Goal: Information Seeking & Learning: Check status

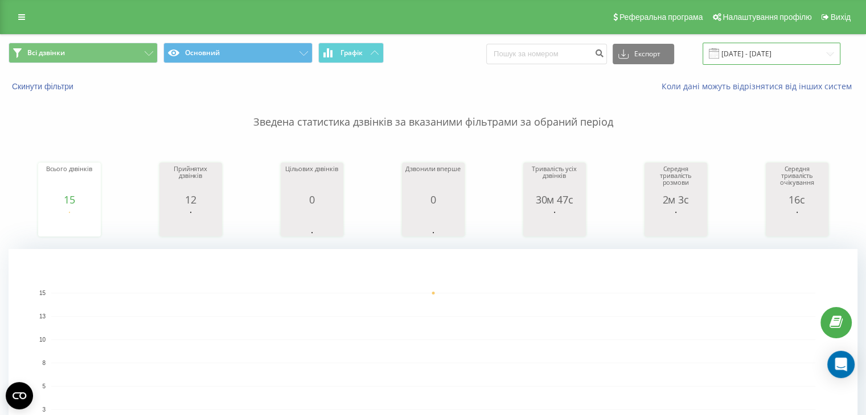
click at [759, 55] on input "[DATE] - [DATE]" at bounding box center [771, 54] width 138 height 22
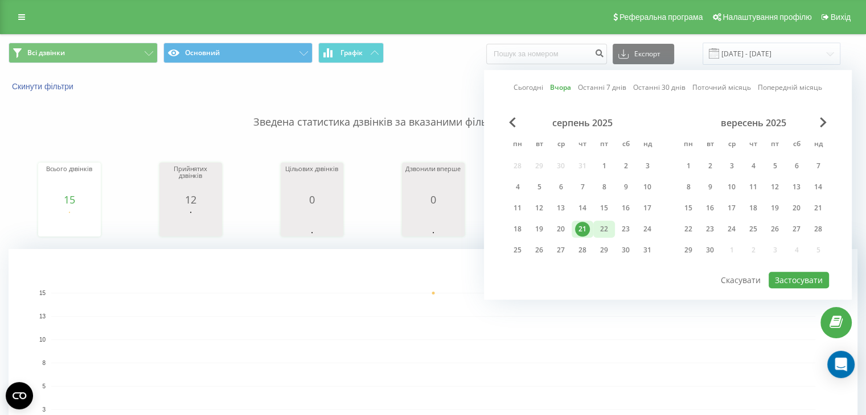
click at [610, 228] on div "22" at bounding box center [603, 229] width 15 height 15
click at [791, 280] on button "Застосувати" at bounding box center [798, 280] width 60 height 17
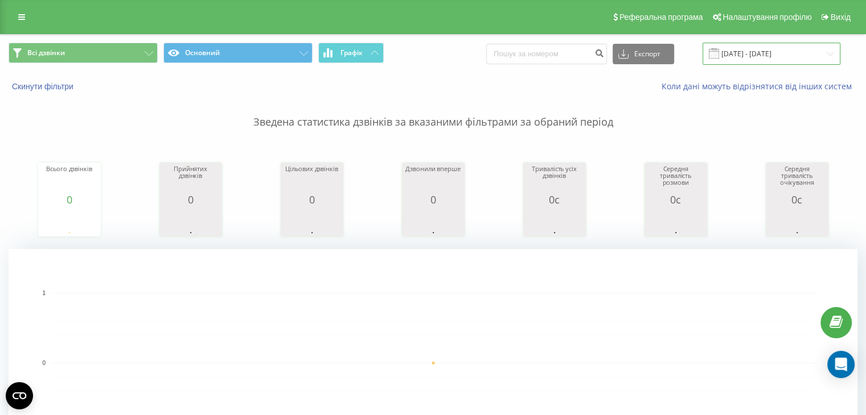
click at [769, 55] on input "[DATE] - [DATE]" at bounding box center [771, 54] width 138 height 22
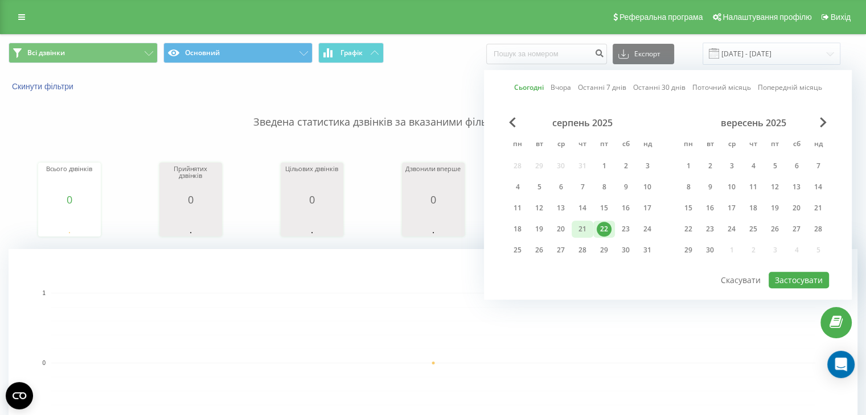
click at [583, 223] on div "21" at bounding box center [582, 229] width 15 height 15
click at [784, 278] on button "Застосувати" at bounding box center [798, 280] width 60 height 17
type input "[DATE] - [DATE]"
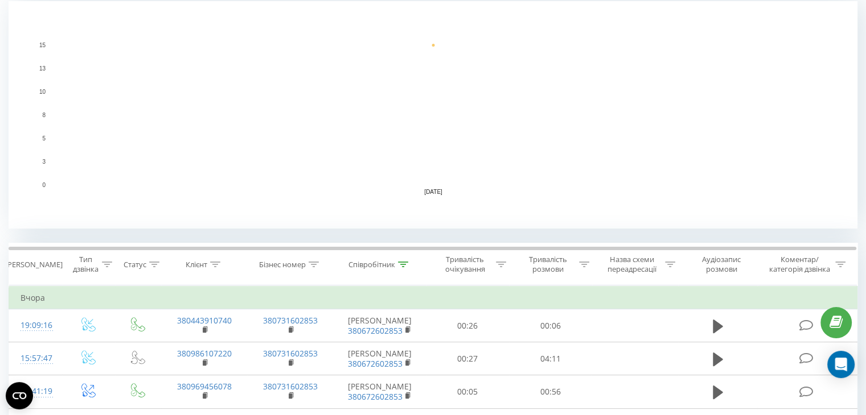
scroll to position [254, 0]
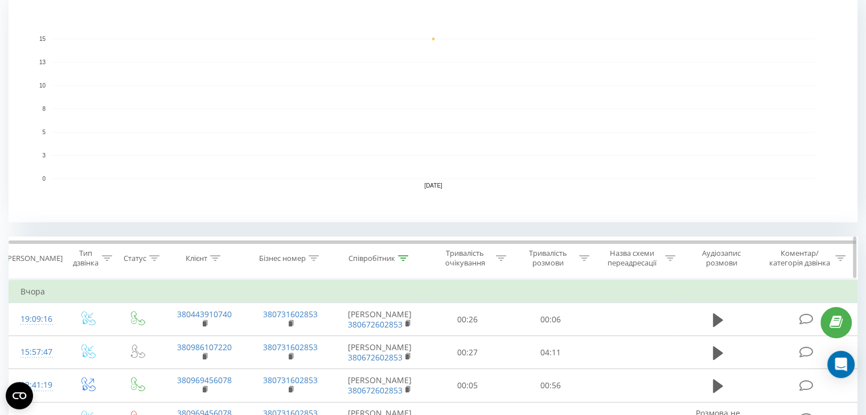
click at [400, 254] on div at bounding box center [403, 259] width 10 height 10
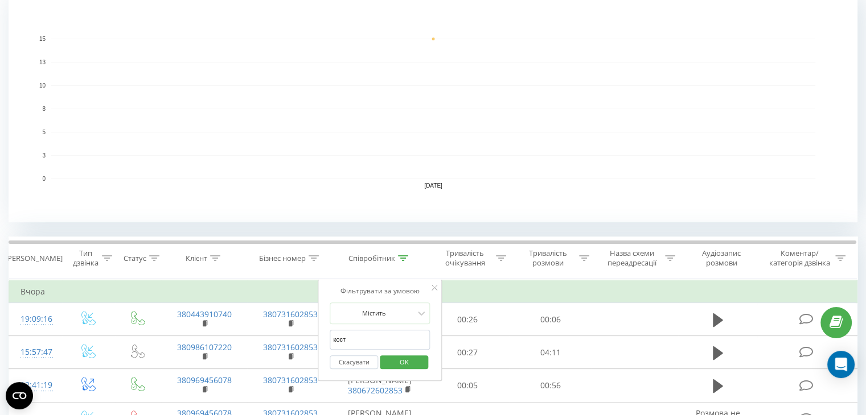
click at [374, 344] on input "кост" at bounding box center [379, 340] width 100 height 20
type input "меліх"
click at [396, 363] on span "OK" at bounding box center [404, 362] width 32 height 18
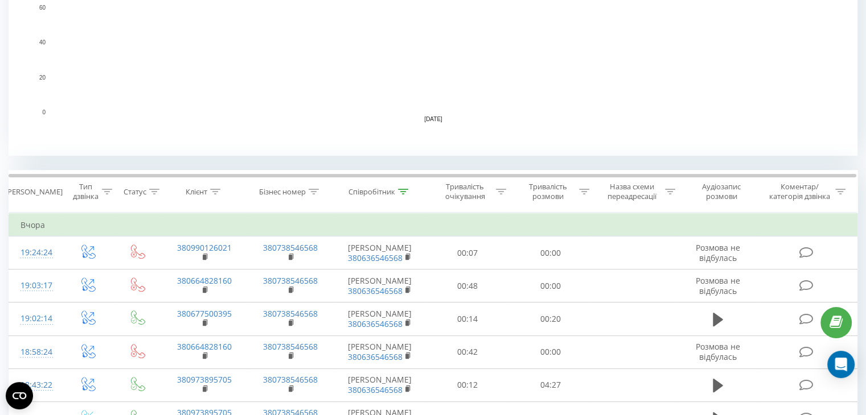
scroll to position [339, 0]
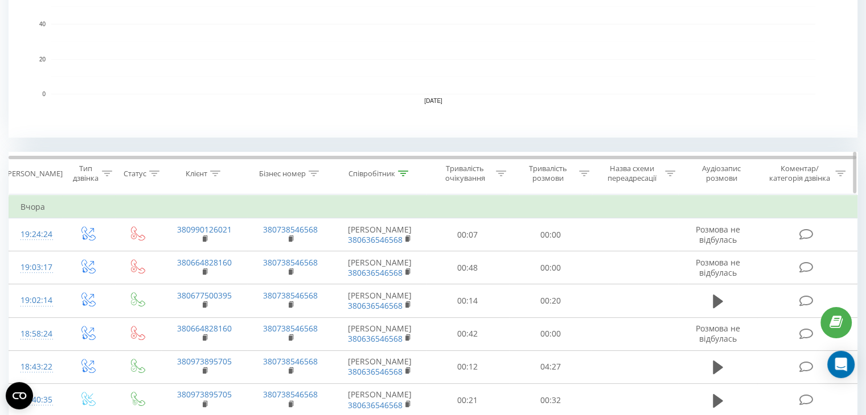
click at [398, 171] on icon at bounding box center [403, 174] width 10 height 6
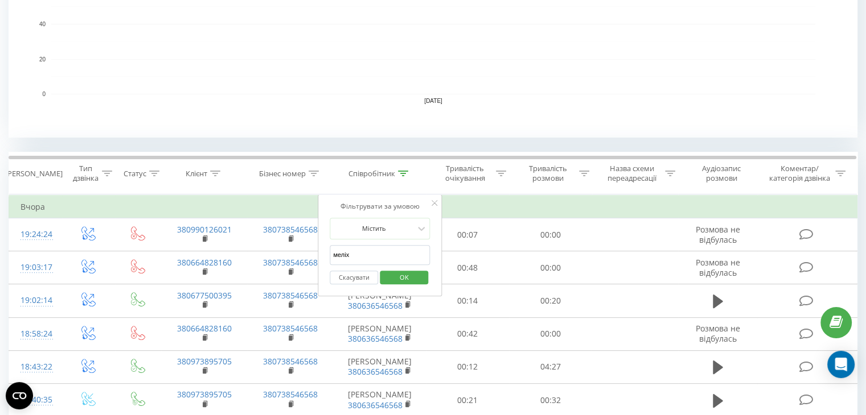
click at [390, 248] on input "меліх" at bounding box center [379, 255] width 100 height 20
click at [401, 275] on span "OK" at bounding box center [404, 278] width 32 height 18
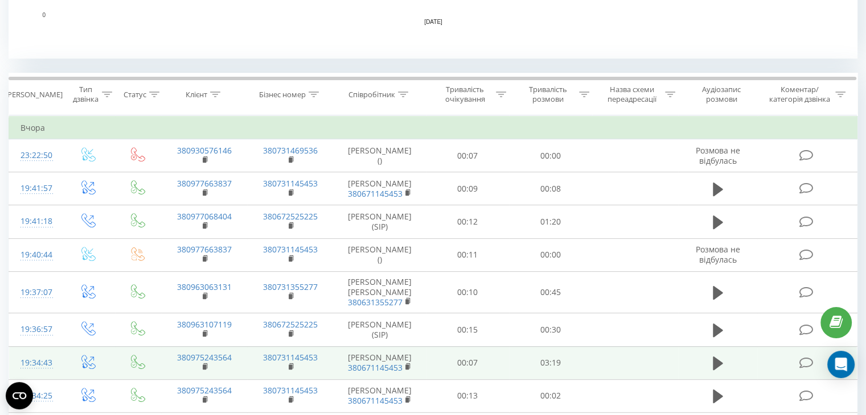
scroll to position [417, 0]
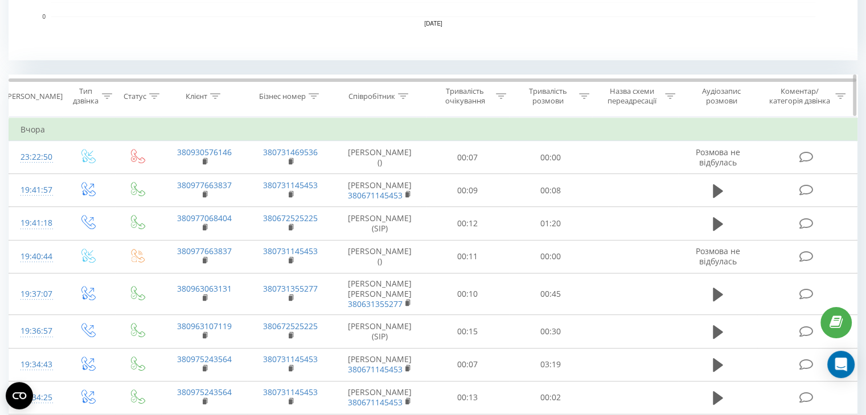
click at [402, 100] on div at bounding box center [403, 97] width 10 height 10
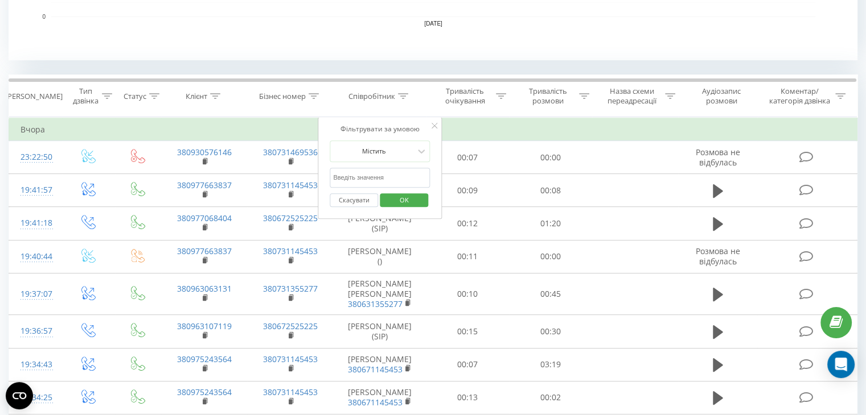
click at [367, 176] on input "text" at bounding box center [379, 178] width 100 height 20
type input "том"
click at [399, 200] on span "OK" at bounding box center [404, 200] width 32 height 18
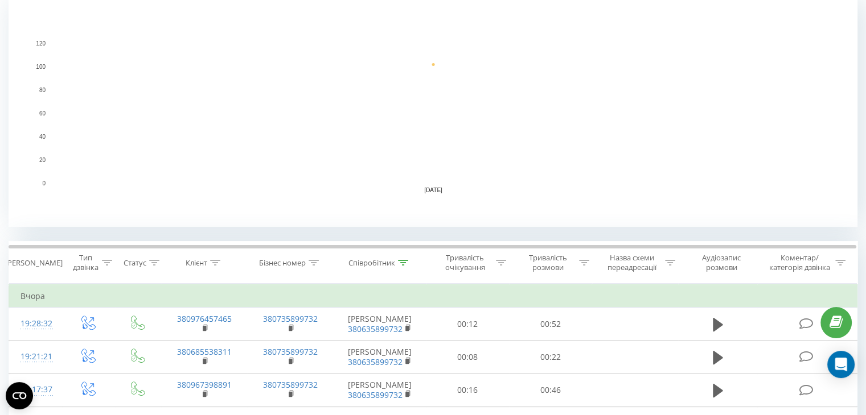
scroll to position [250, 0]
click at [393, 265] on div "Співробітник" at bounding box center [371, 263] width 47 height 10
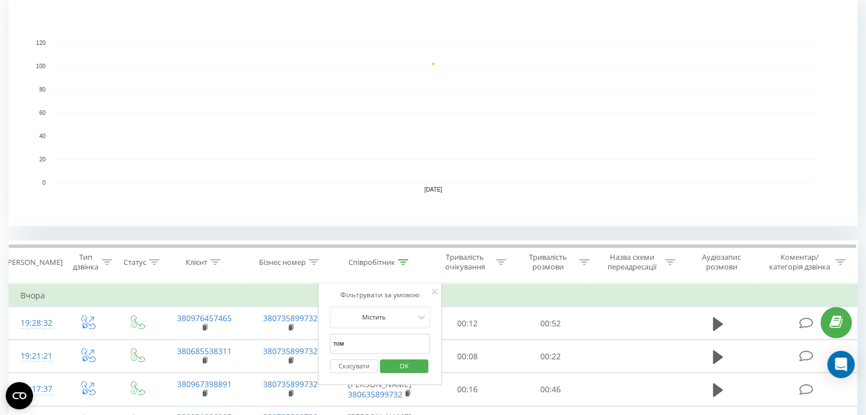
click at [359, 344] on input "том" at bounding box center [379, 344] width 100 height 20
click at [416, 363] on span "OK" at bounding box center [404, 366] width 32 height 18
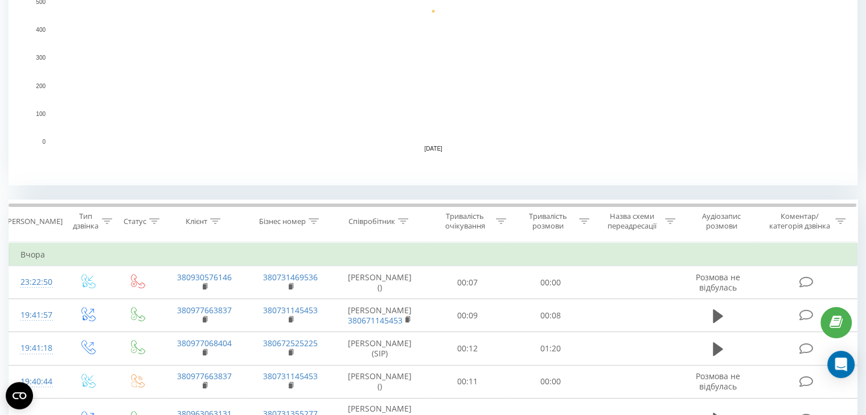
scroll to position [297, 0]
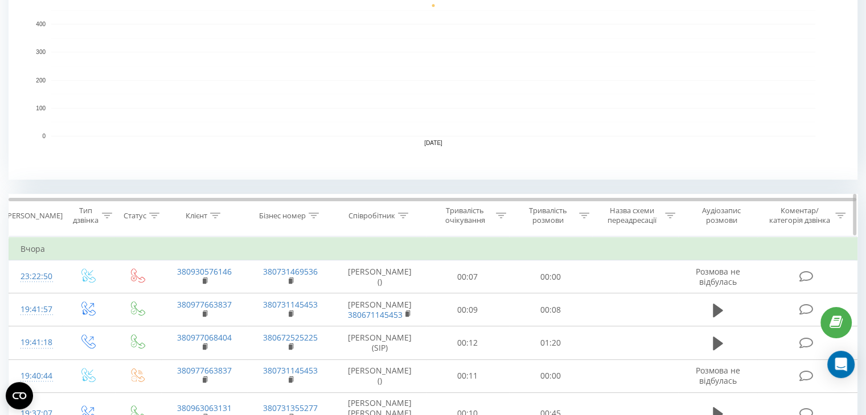
click at [386, 220] on th "Співробітник" at bounding box center [379, 216] width 93 height 42
click at [405, 213] on icon at bounding box center [403, 216] width 10 height 6
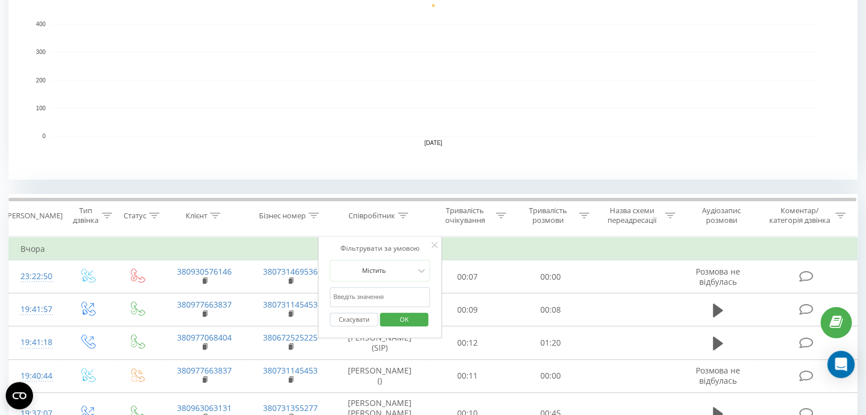
click at [365, 300] on input "text" at bounding box center [379, 297] width 100 height 20
type input "Інна"
click at [394, 320] on span "OK" at bounding box center [404, 320] width 32 height 18
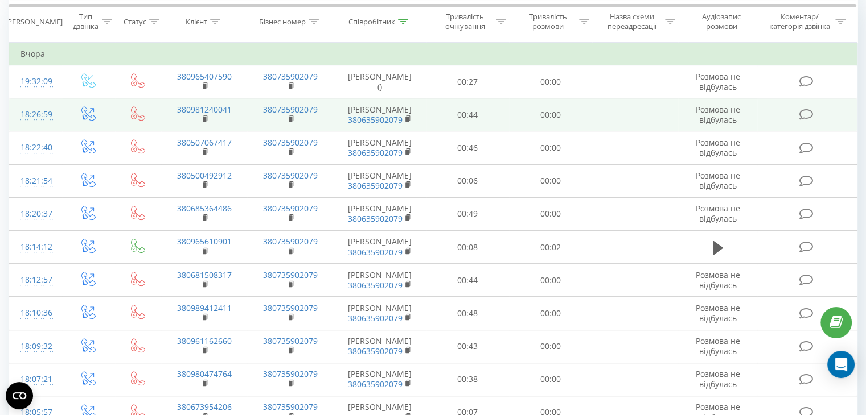
scroll to position [501, 0]
